Goal: Transaction & Acquisition: Book appointment/travel/reservation

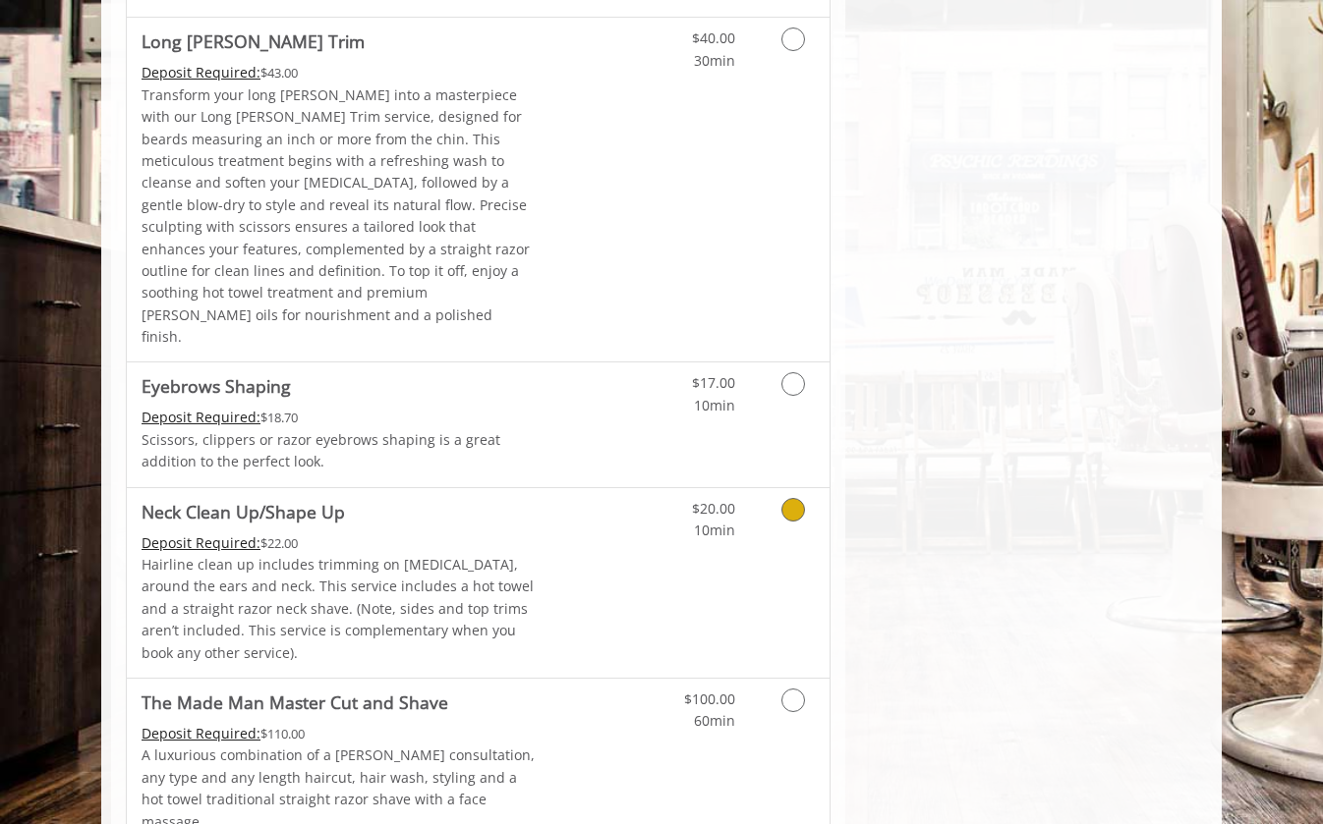
click at [621, 488] on link "Discounted Price" at bounding box center [594, 583] width 117 height 190
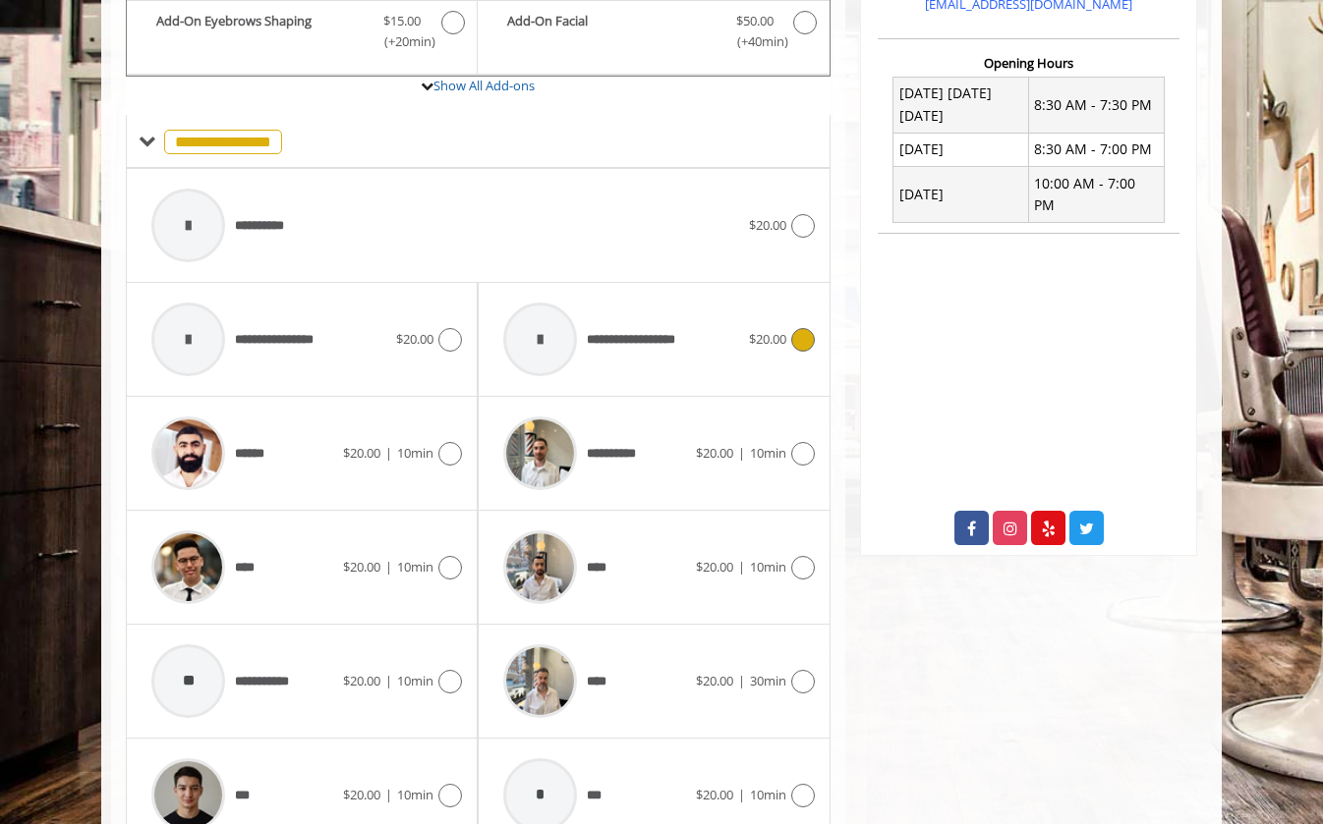
scroll to position [758, 0]
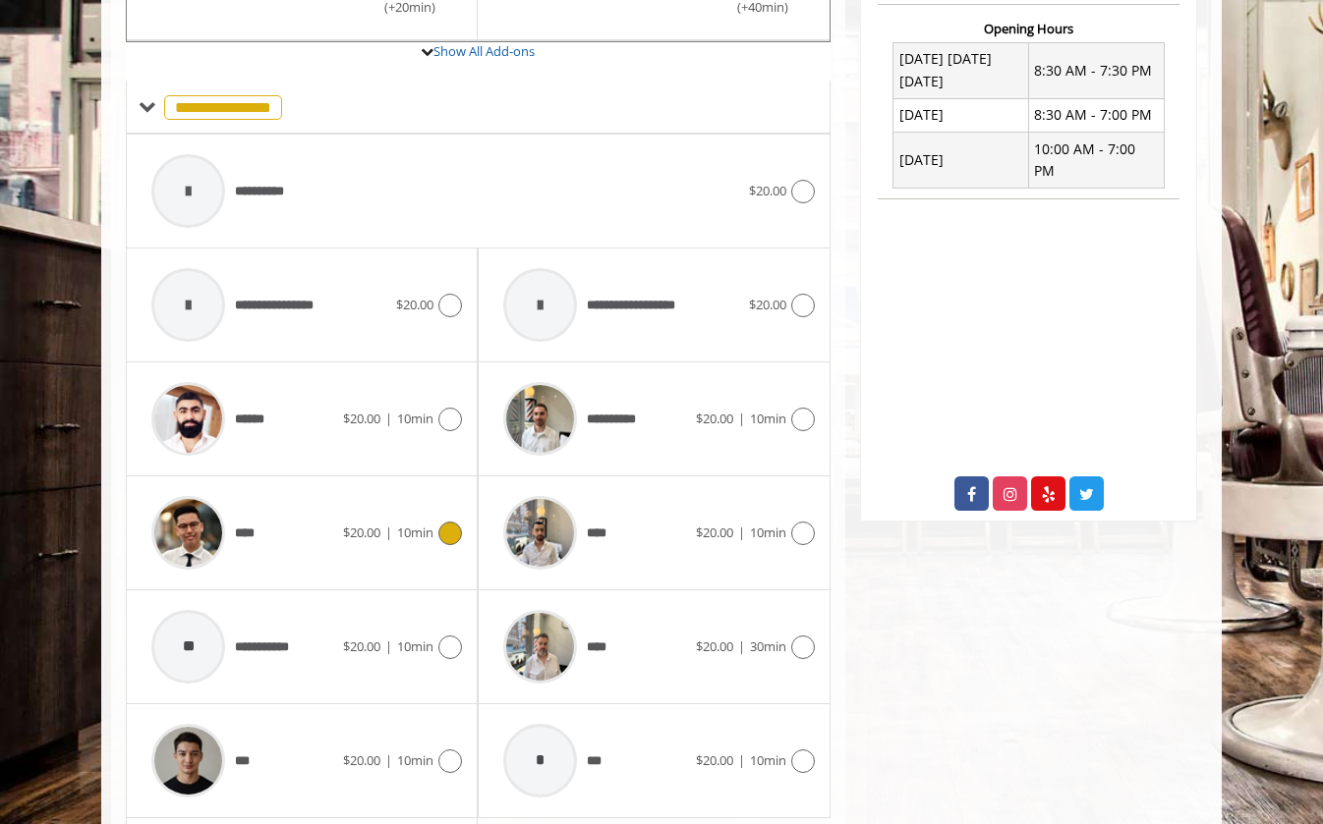
click at [445, 529] on icon at bounding box center [450, 534] width 24 height 24
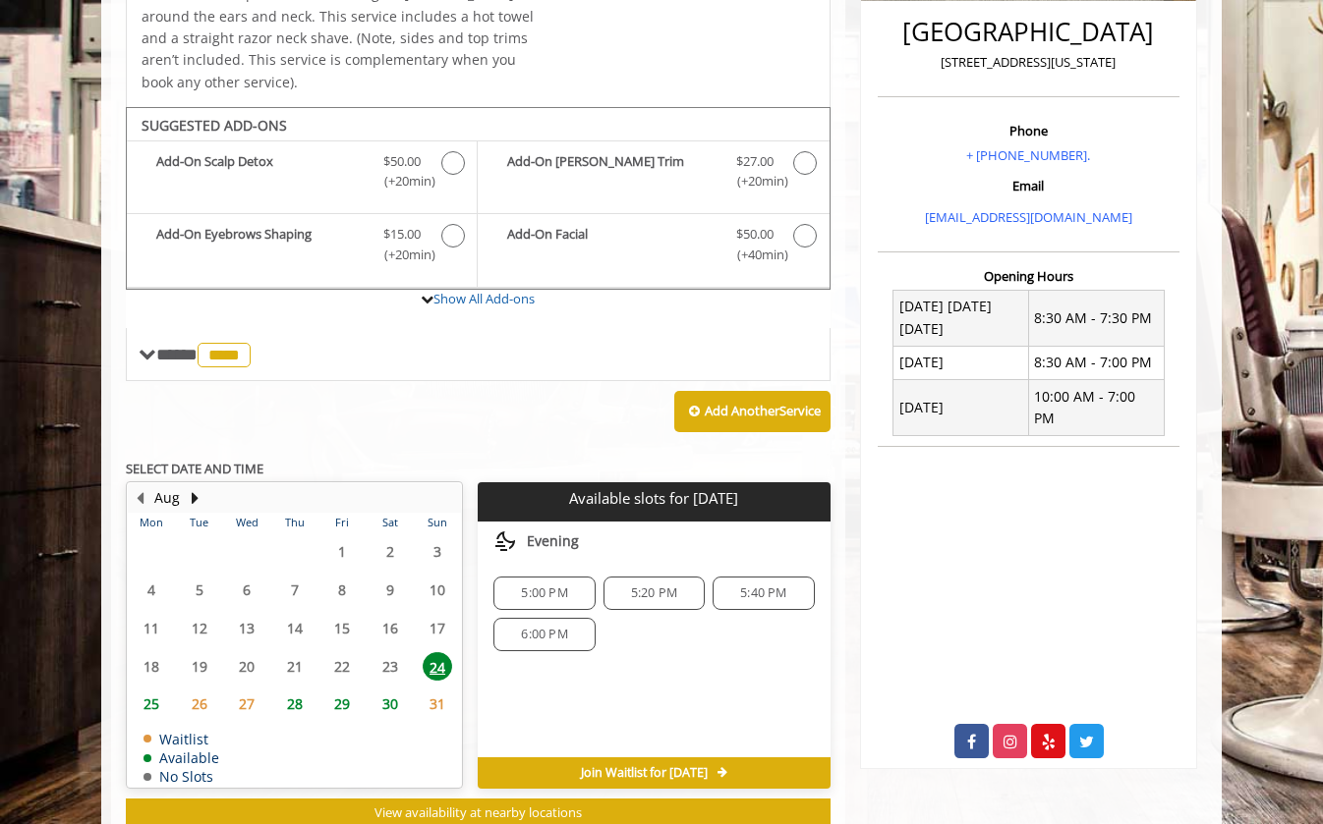
scroll to position [561, 0]
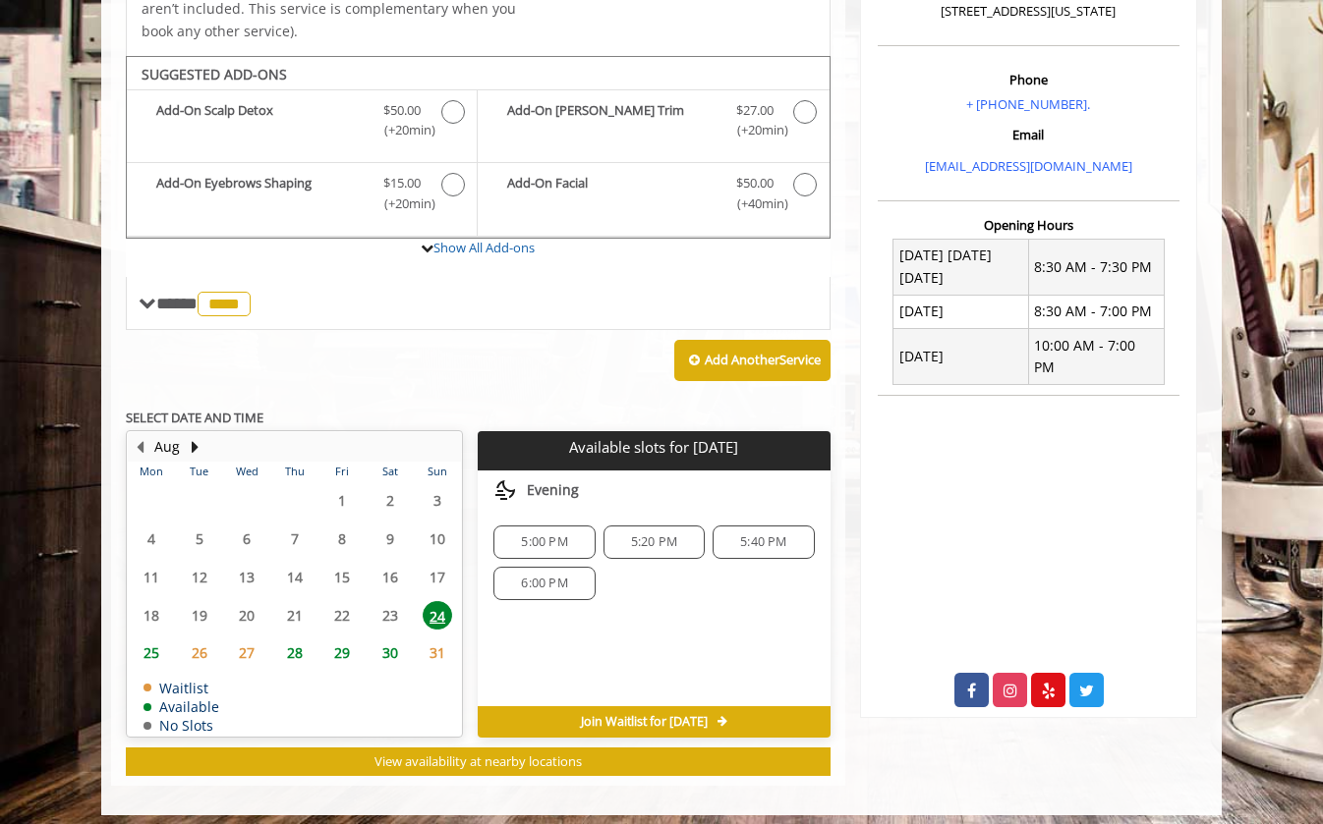
click at [251, 649] on span "27" at bounding box center [246, 653] width 29 height 28
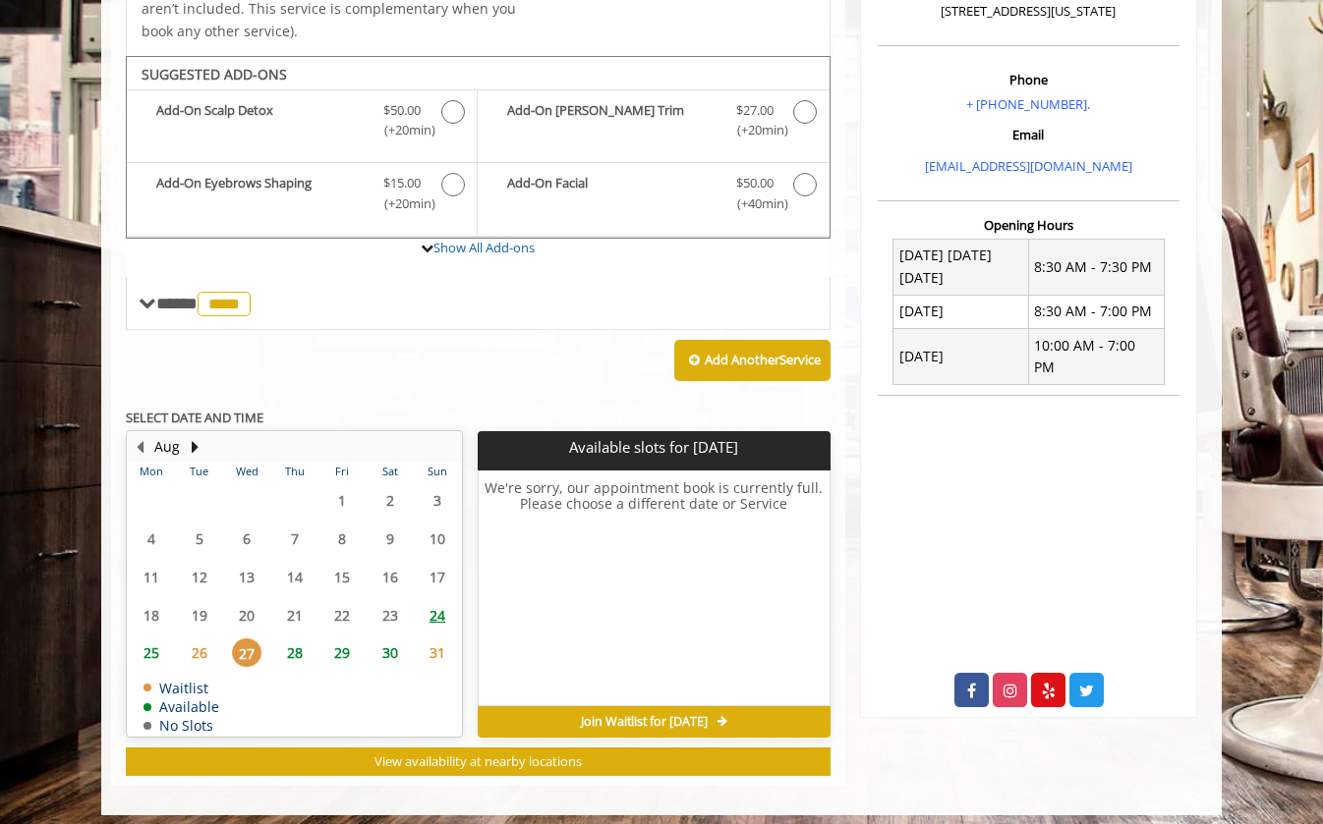
click at [282, 649] on span "28" at bounding box center [294, 653] width 29 height 28
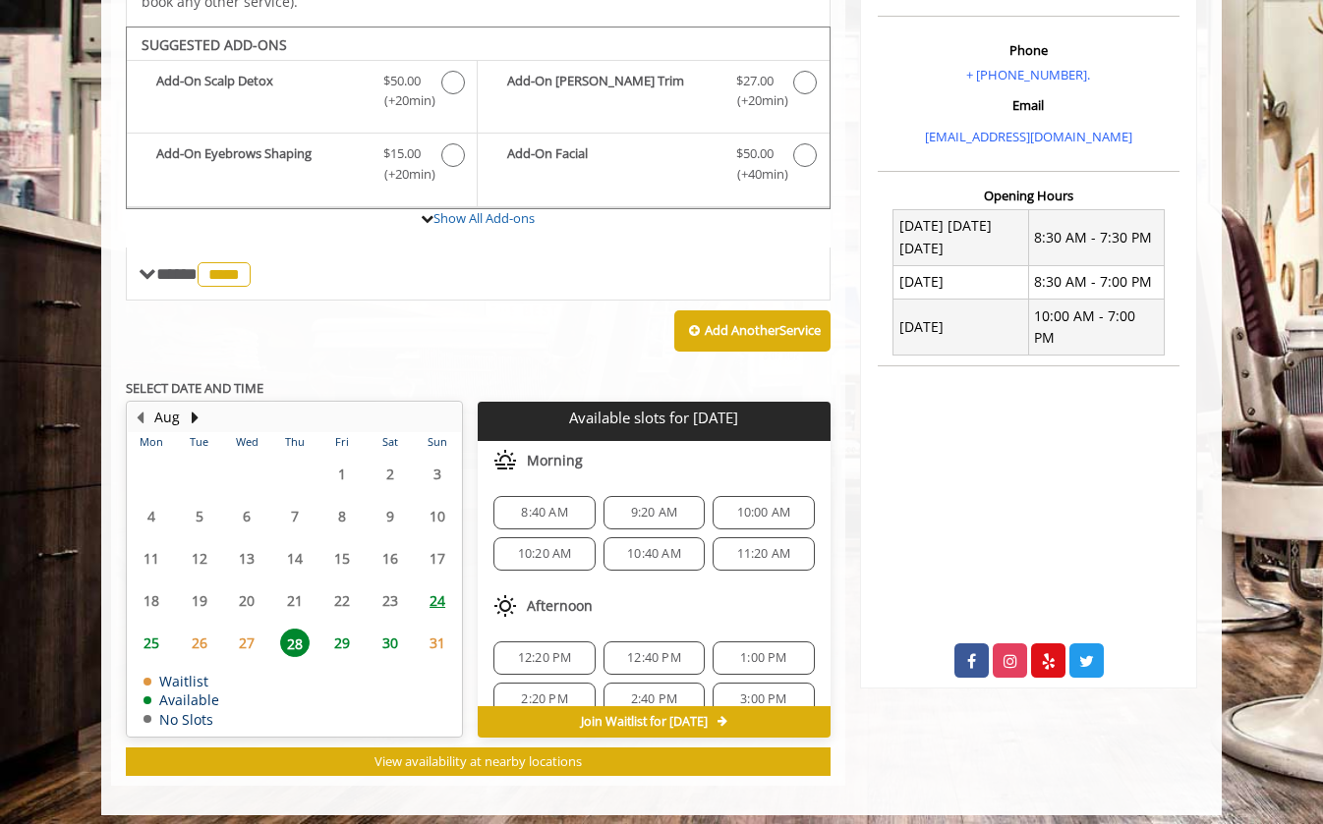
scroll to position [0, 0]
click at [554, 505] on span "8:40 AM" at bounding box center [544, 513] width 46 height 16
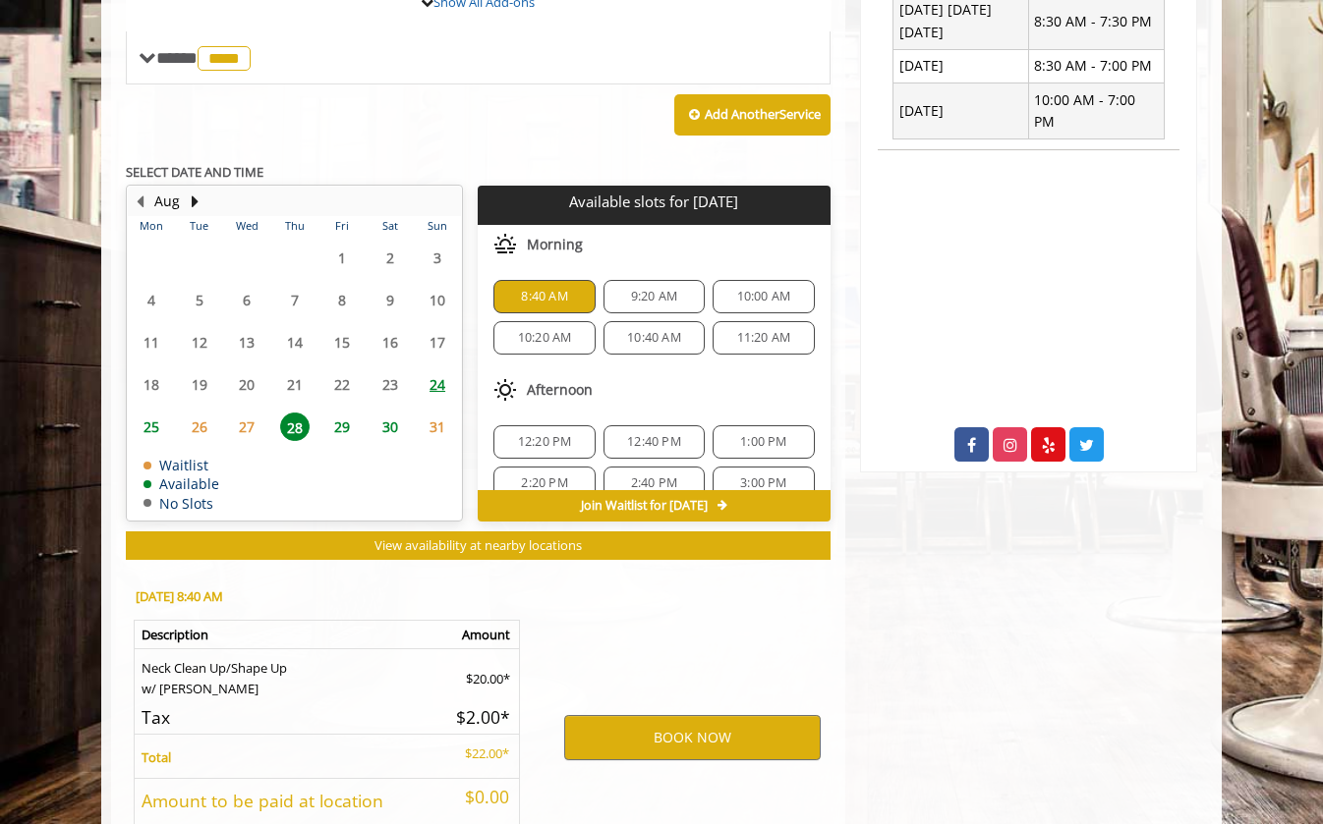
scroll to position [940, 0]
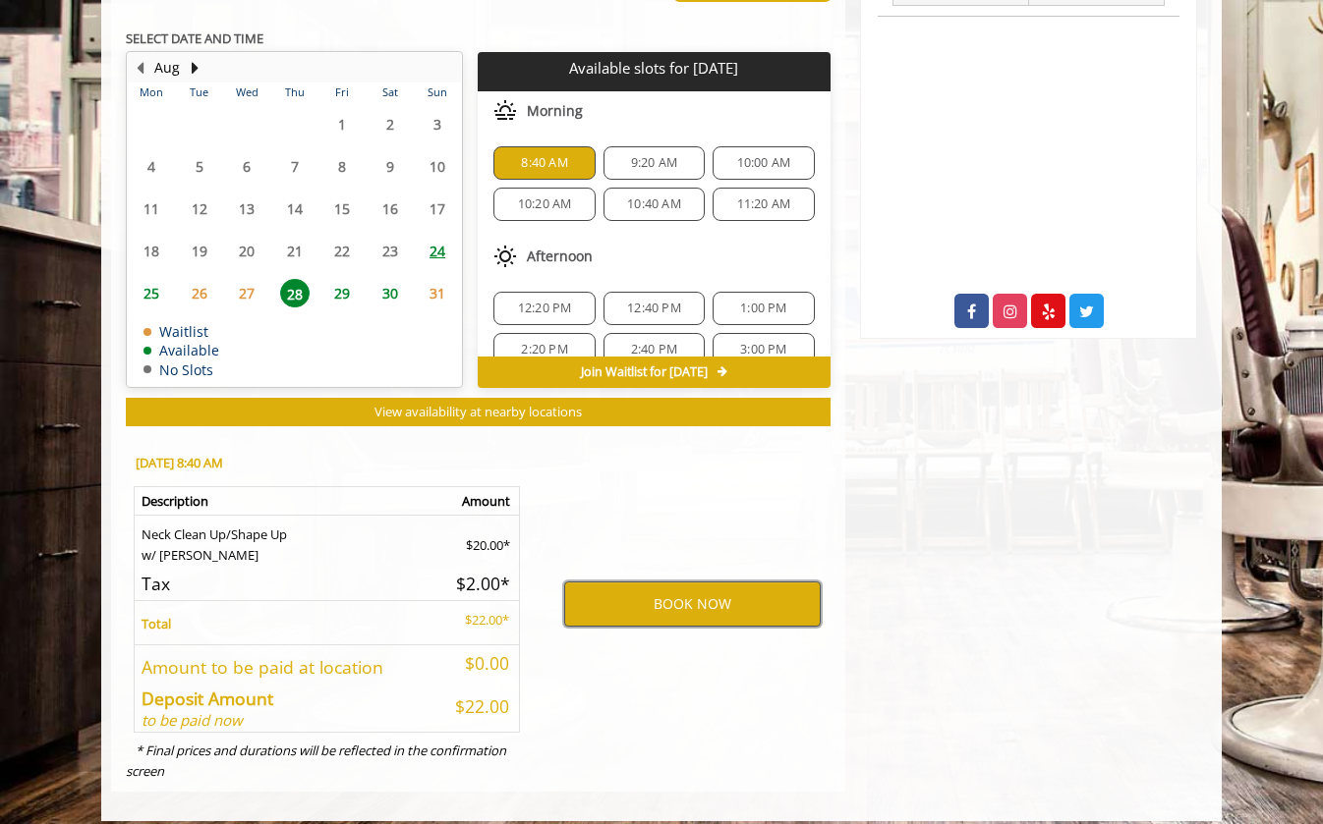
click at [592, 589] on button "BOOK NOW" at bounding box center [692, 604] width 256 height 45
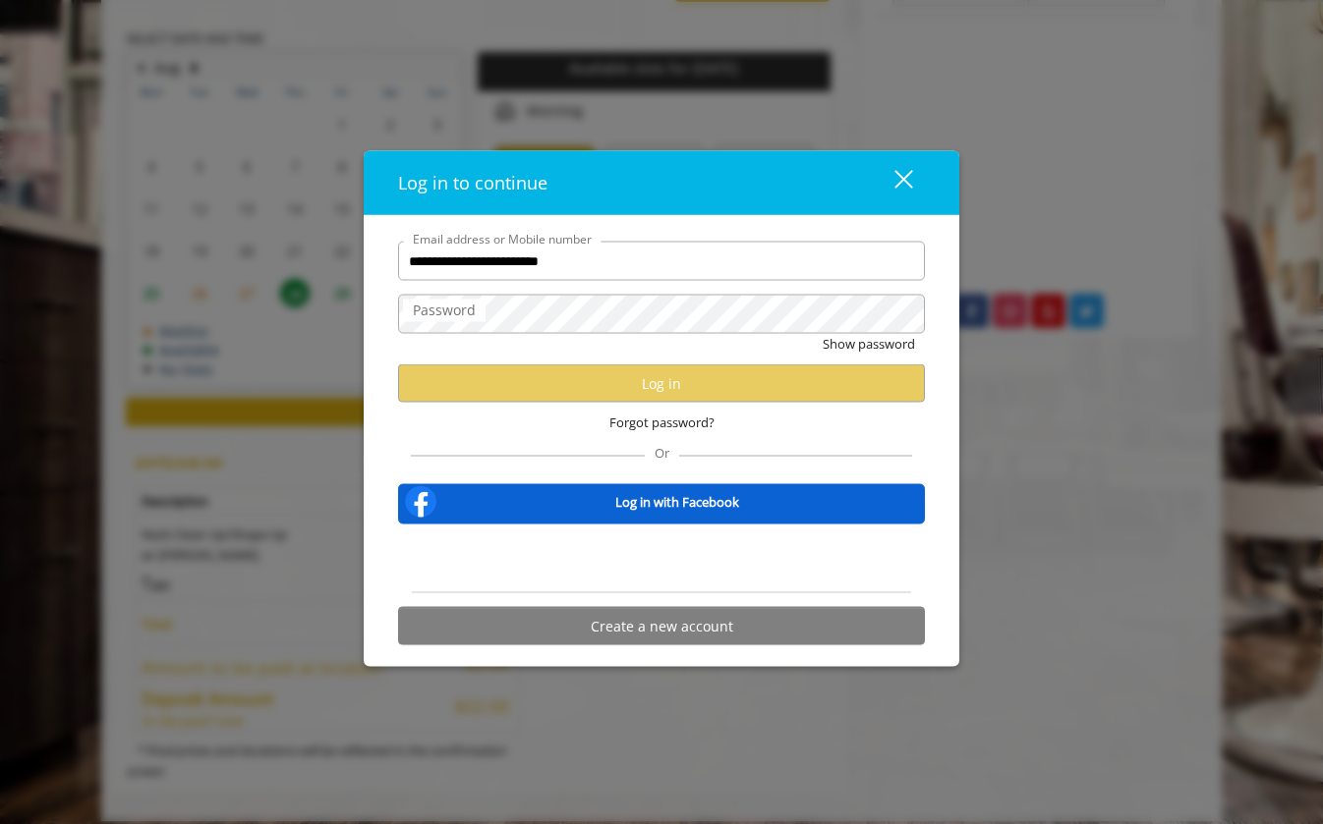
type input "**********"
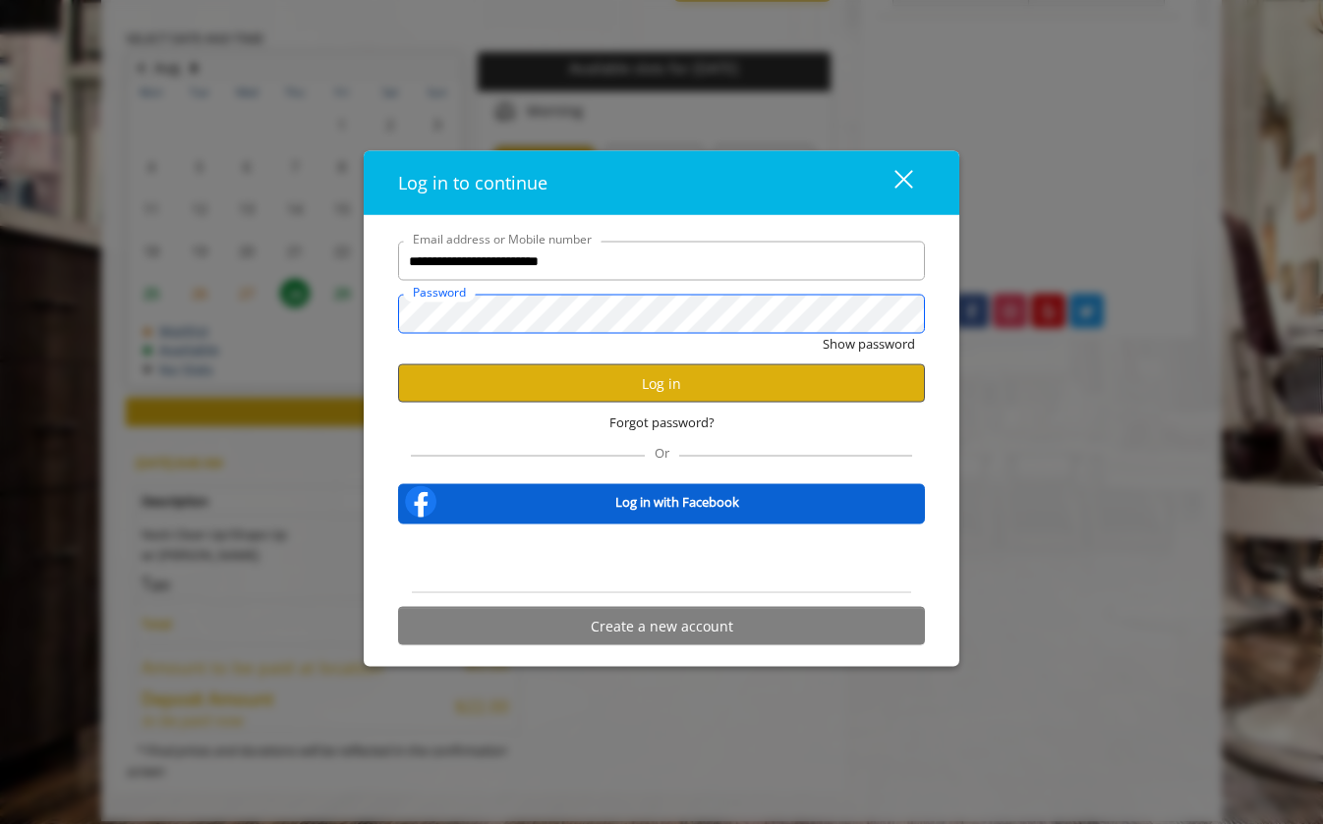
scroll to position [0, 0]
click at [648, 562] on div "Sign in with Google. Opens in new tab" at bounding box center [661, 558] width 181 height 43
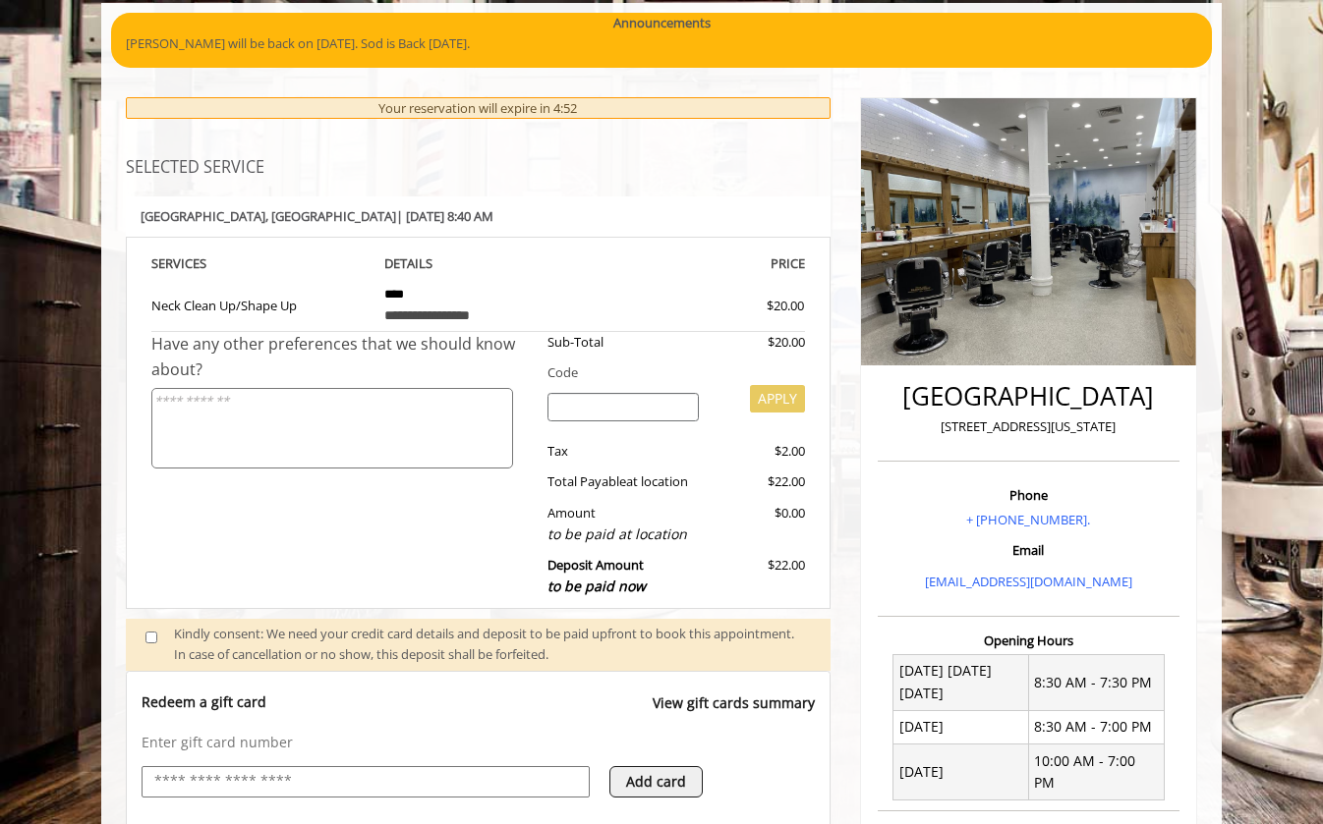
scroll to position [263, 0]
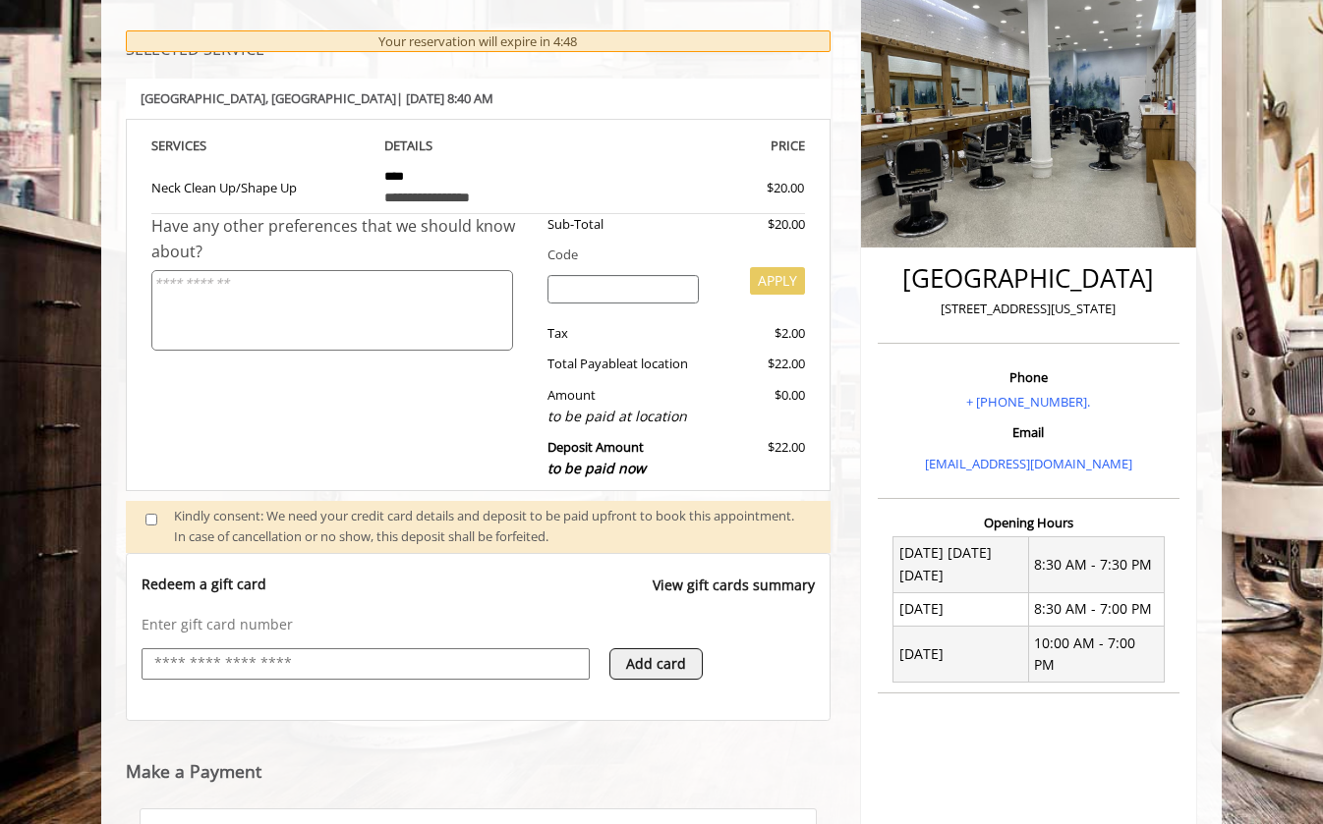
click at [209, 652] on input "text" at bounding box center [365, 664] width 426 height 24
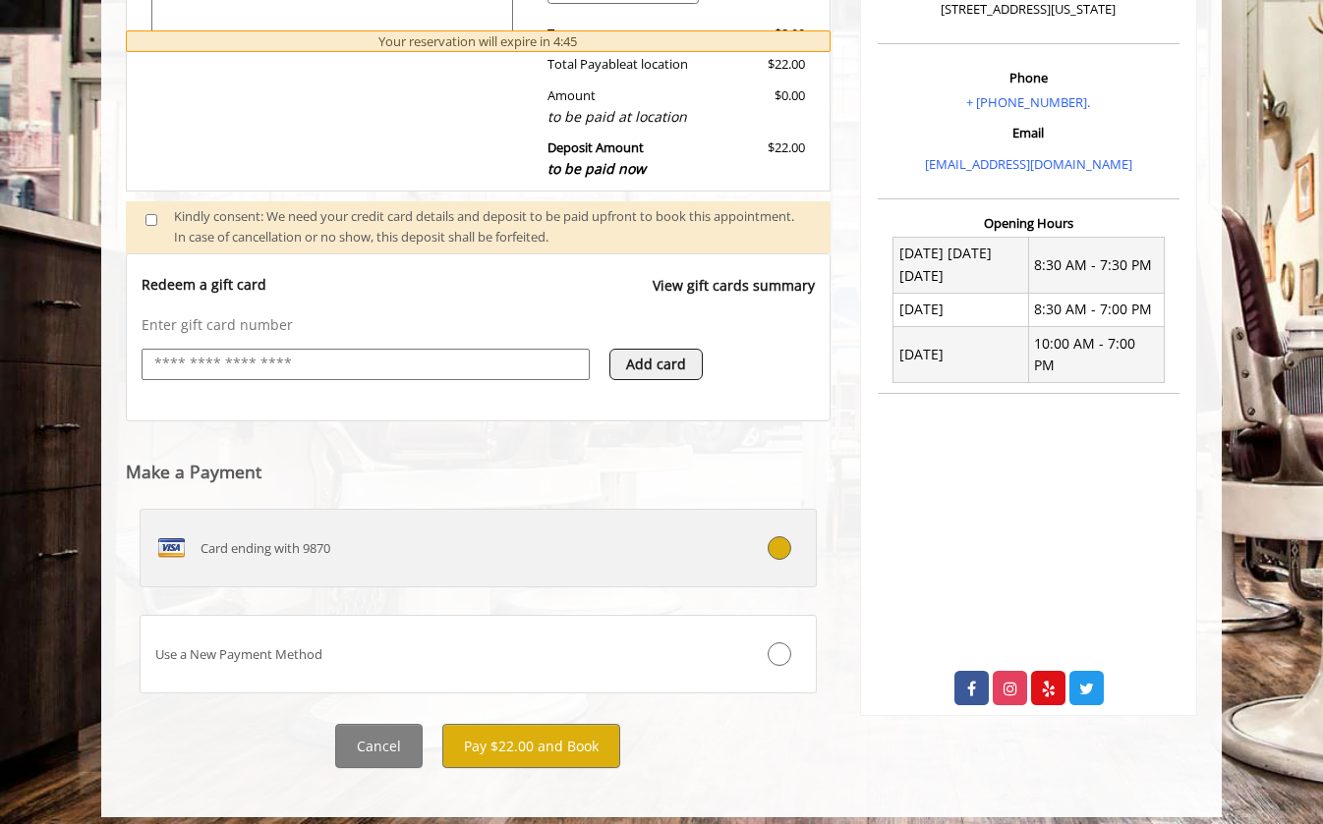
click at [307, 511] on label "Card ending with 9870" at bounding box center [478, 548] width 677 height 79
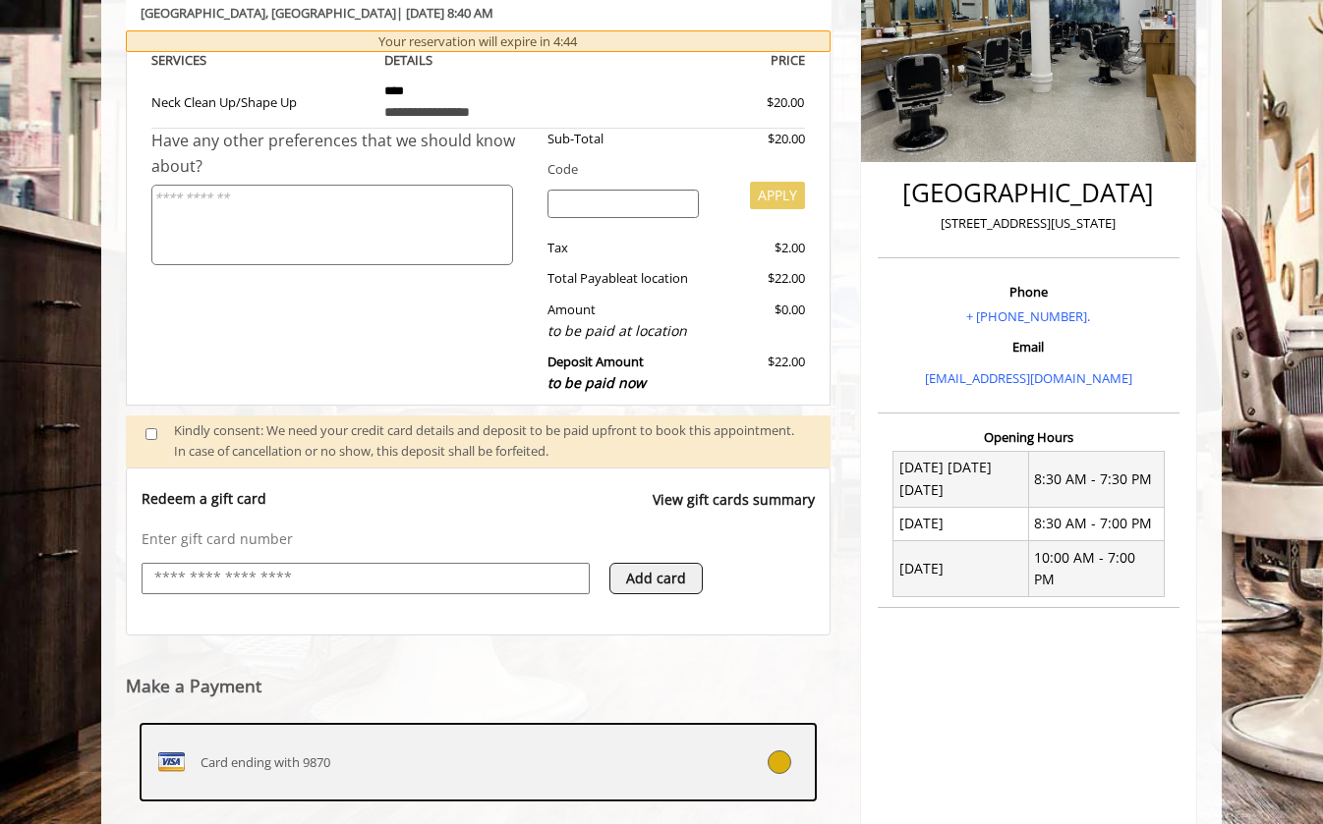
click at [304, 753] on span "Card ending with 9870" at bounding box center [265, 763] width 130 height 21
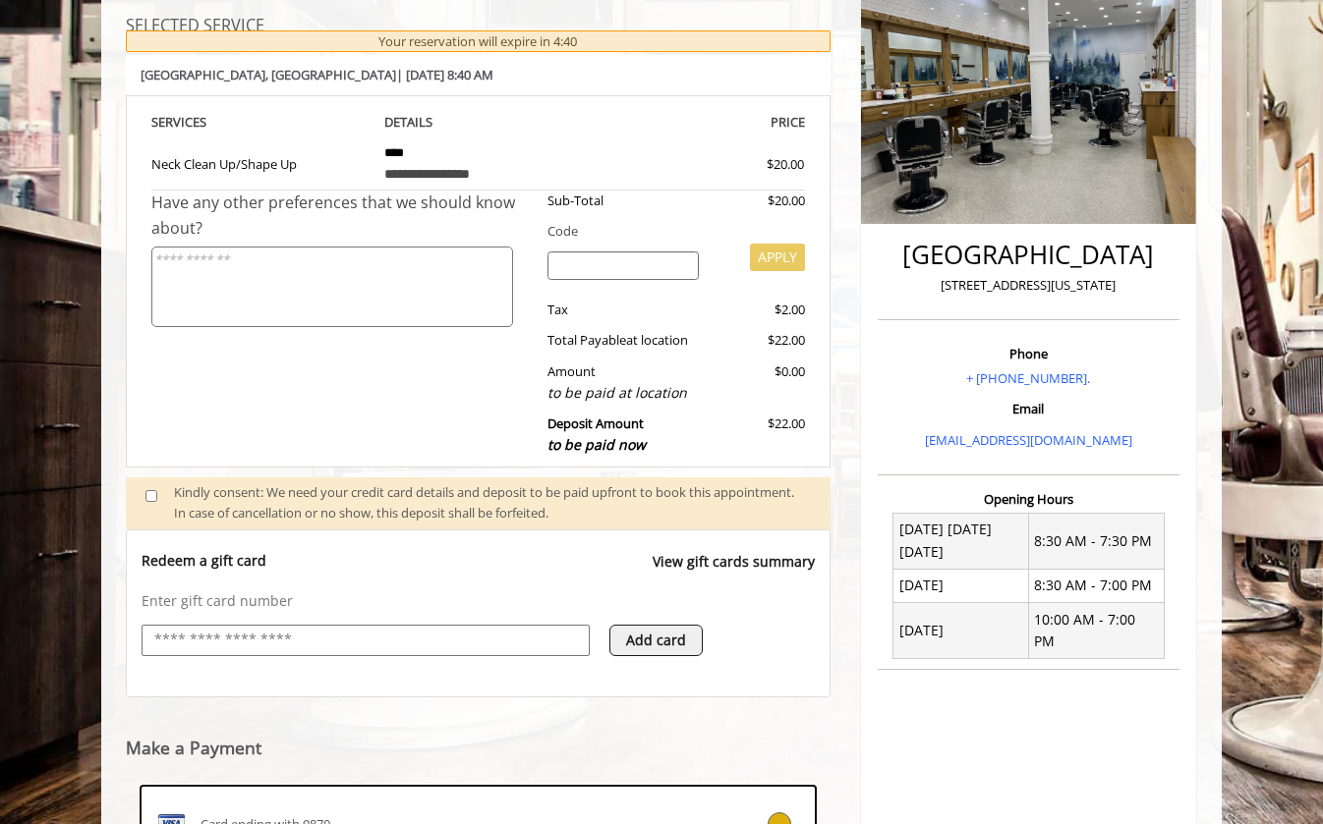
scroll to position [294, 0]
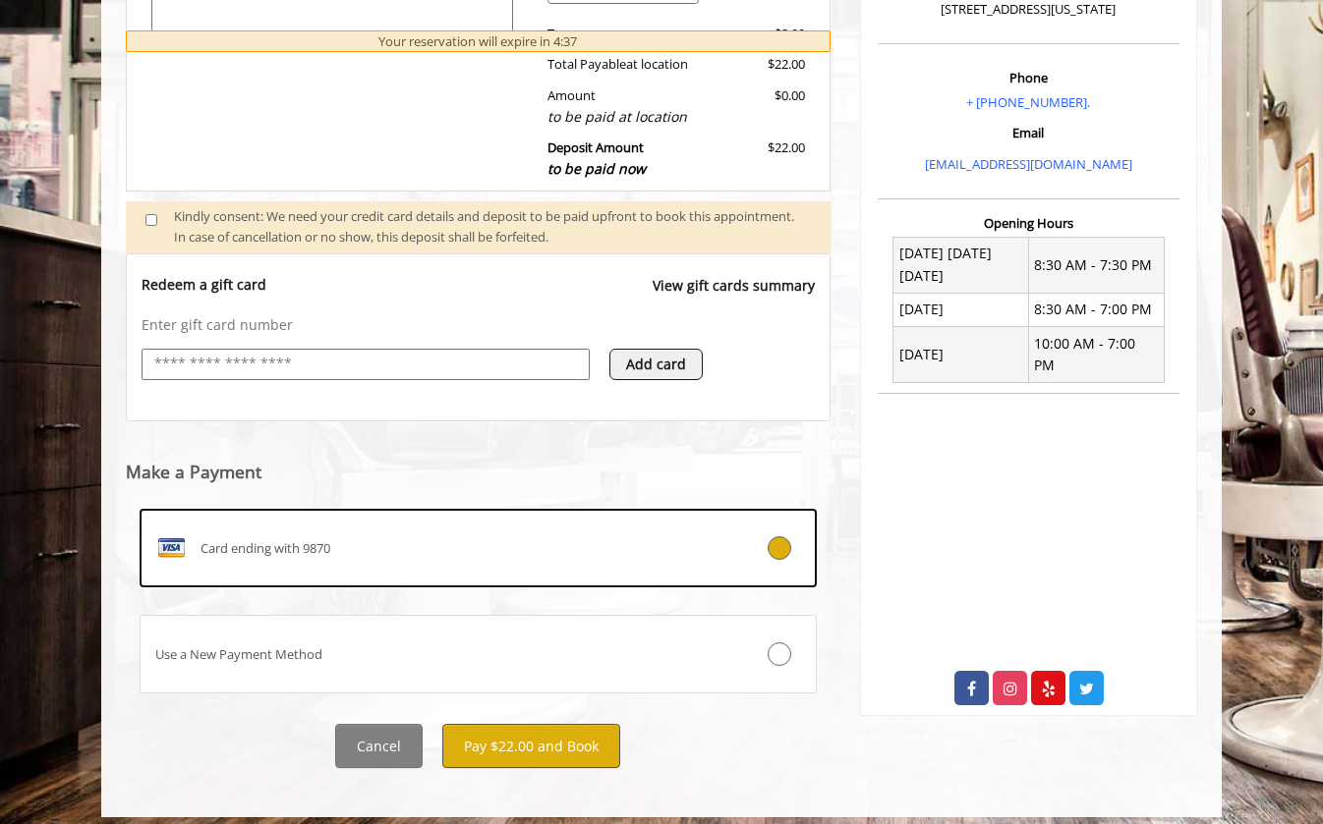
click at [497, 740] on button "Pay $22.00 and Book" at bounding box center [531, 746] width 178 height 44
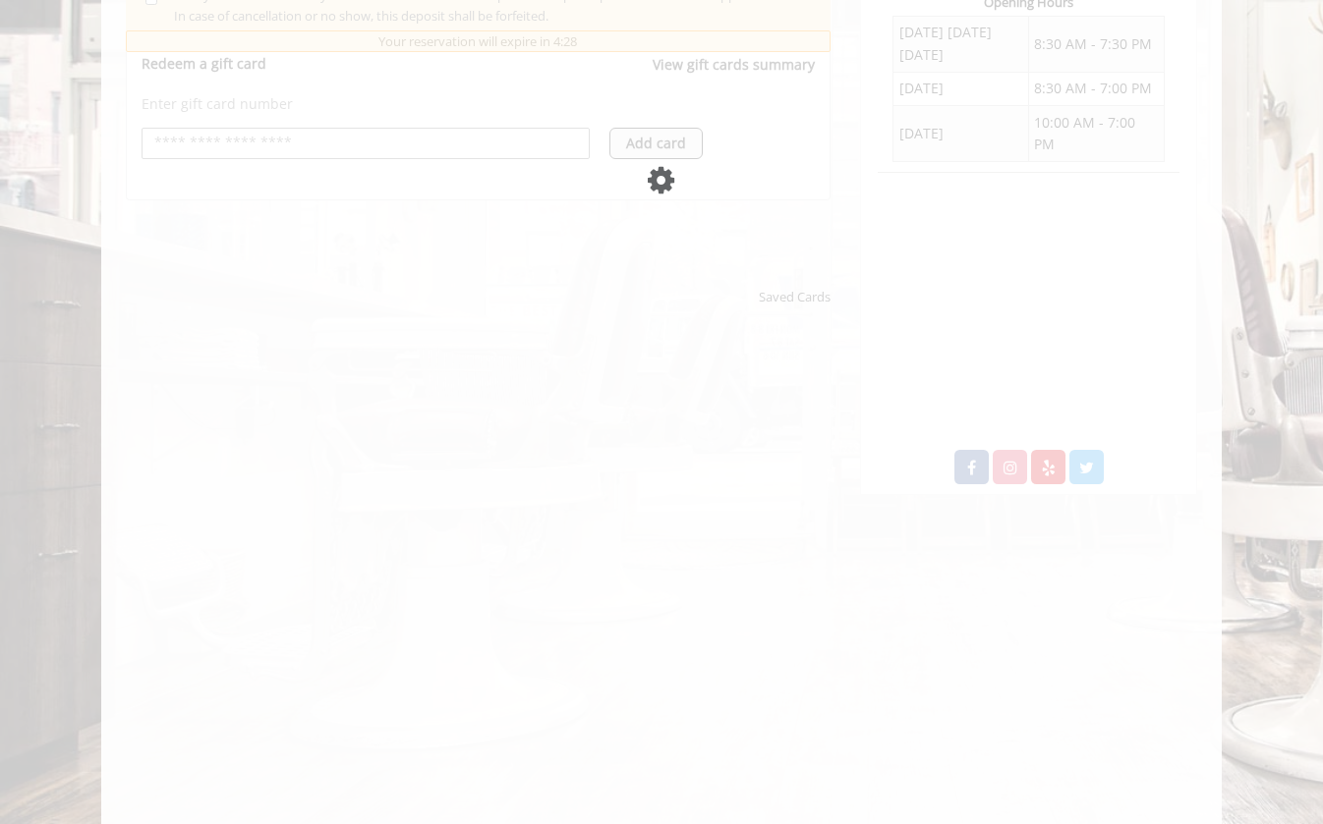
scroll to position [787, 0]
